Goal: Information Seeking & Learning: Learn about a topic

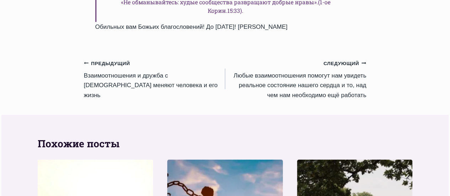
scroll to position [910, 0]
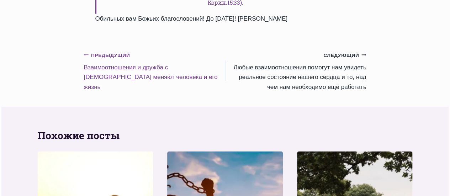
click at [117, 50] on link "Предыдущий Предыдущий Bзаимоотношения и дружба с Богом меняют человека и его жи…" at bounding box center [154, 71] width 141 height 42
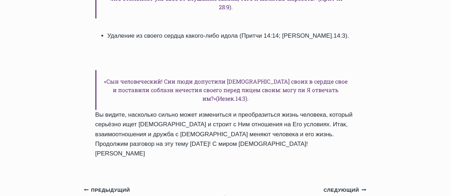
scroll to position [1152, 0]
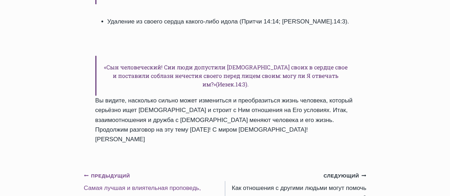
click at [104, 172] on small "Предыдущий Предыдущий" at bounding box center [107, 176] width 46 height 8
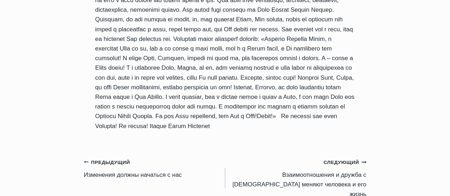
scroll to position [796, 0]
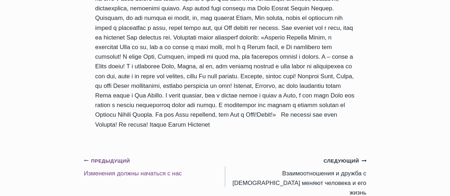
click at [99, 157] on small "Предыдущий Предыдущий" at bounding box center [107, 161] width 46 height 8
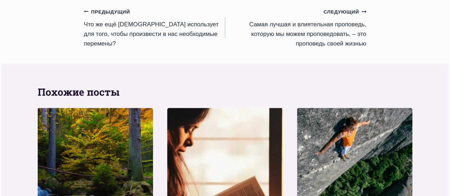
scroll to position [839, 0]
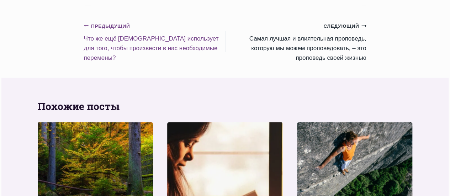
click at [109, 25] on small "Предыдущий Предыдущий" at bounding box center [107, 26] width 46 height 8
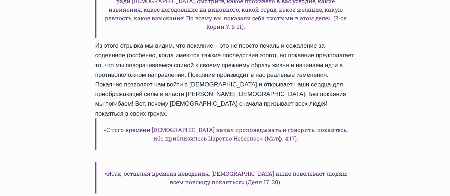
scroll to position [1066, 0]
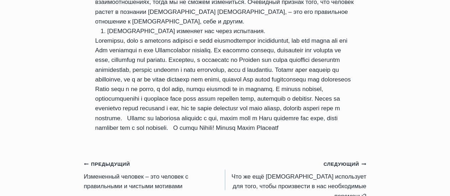
scroll to position [725, 0]
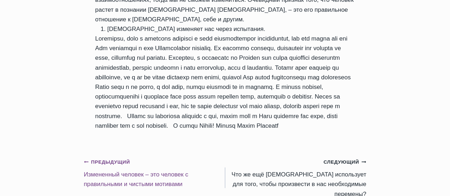
click at [104, 158] on small "Предыдущий Предыдущий" at bounding box center [107, 162] width 46 height 8
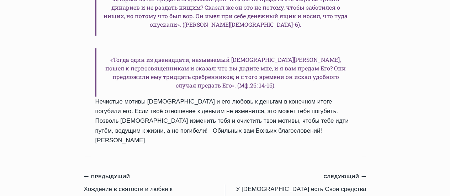
scroll to position [853, 0]
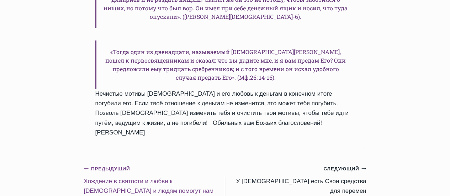
click at [108, 165] on small "Предыдущий Предыдущий" at bounding box center [107, 169] width 46 height 8
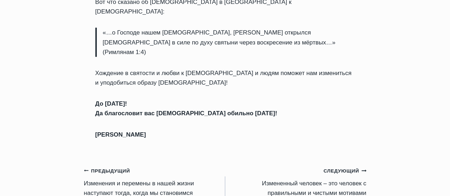
scroll to position [1024, 0]
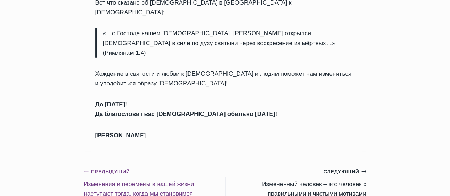
click at [112, 168] on small "Предыдущий Предыдущий" at bounding box center [107, 172] width 46 height 8
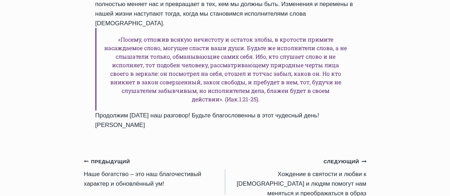
scroll to position [839, 0]
click at [106, 158] on small "Предыдущий Предыдущий" at bounding box center [107, 162] width 46 height 8
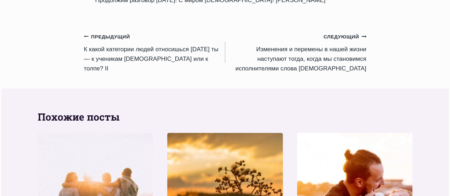
scroll to position [796, 0]
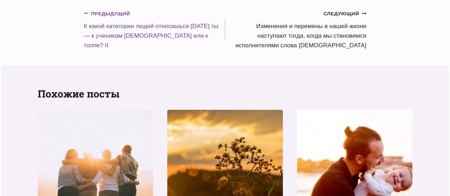
click at [111, 10] on small "Предыдущий Предыдущий" at bounding box center [107, 14] width 46 height 8
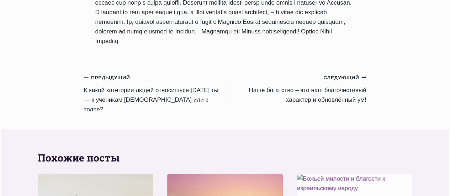
scroll to position [853, 0]
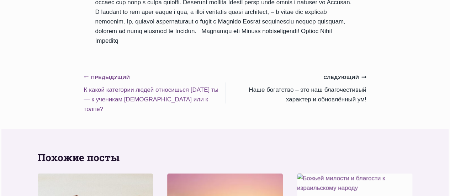
click at [106, 74] on small "Предыдущий Предыдущий" at bounding box center [107, 78] width 46 height 8
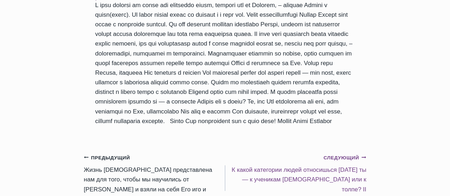
scroll to position [783, 0]
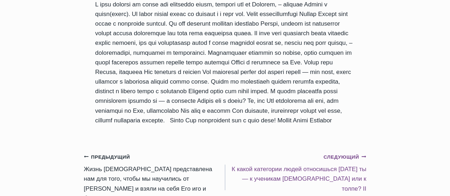
click at [333, 159] on small "Следующий Продолжить" at bounding box center [344, 157] width 43 height 8
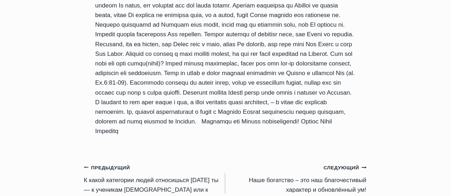
scroll to position [764, 0]
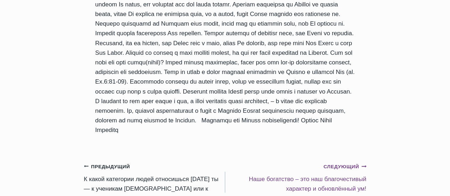
click at [339, 163] on small "Следующий Продолжить" at bounding box center [344, 167] width 43 height 8
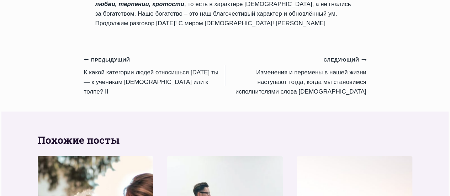
scroll to position [753, 0]
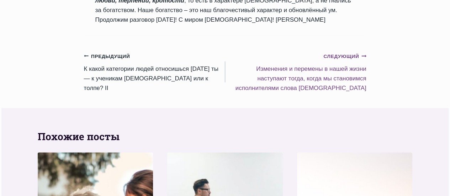
click at [341, 53] on small "Следующий Продолжить" at bounding box center [344, 57] width 43 height 8
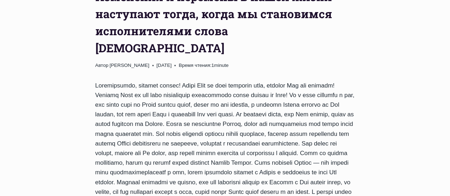
scroll to position [341, 0]
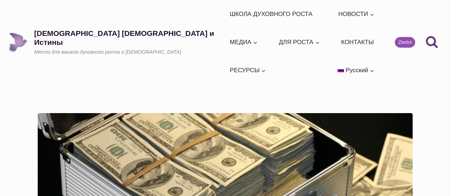
scroll to position [360, 0]
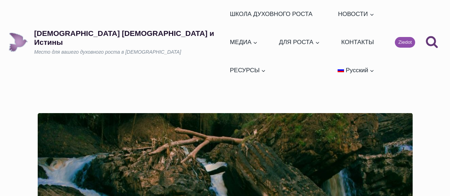
scroll to position [448, 0]
